Goal: Register for event/course

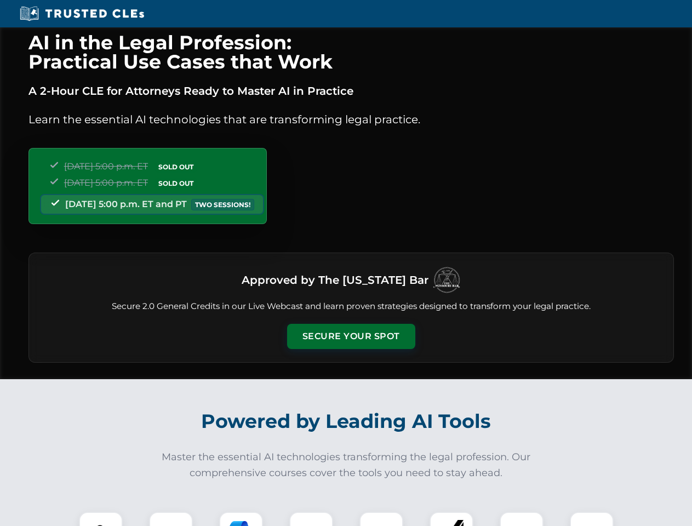
click at [351, 337] on button "Secure Your Spot" at bounding box center [351, 336] width 128 height 25
click at [101, 519] on img at bounding box center [101, 534] width 32 height 32
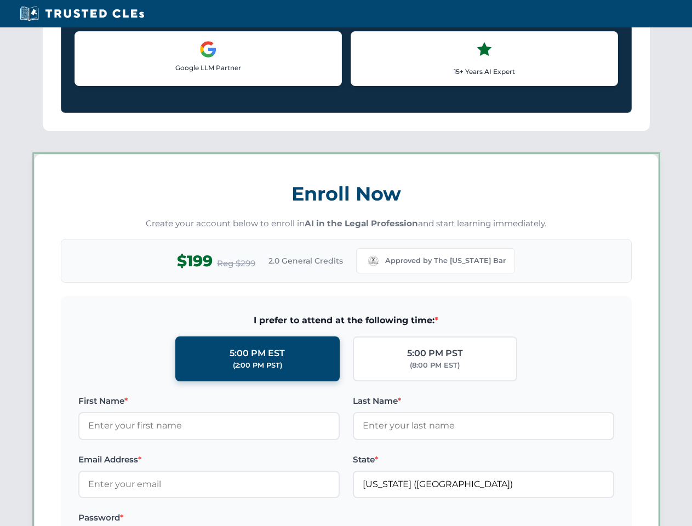
click at [241, 519] on label "Password *" at bounding box center [209, 518] width 262 height 13
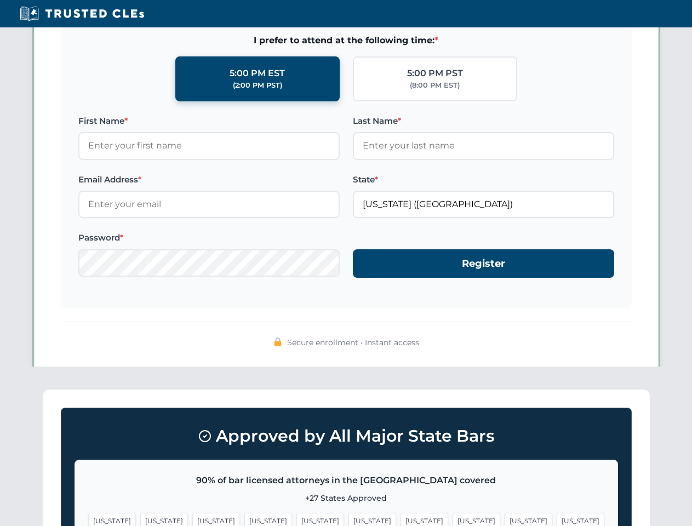
click at [505, 519] on span "[US_STATE]" at bounding box center [529, 521] width 48 height 16
